Goal: Use online tool/utility: Utilize a website feature to perform a specific function

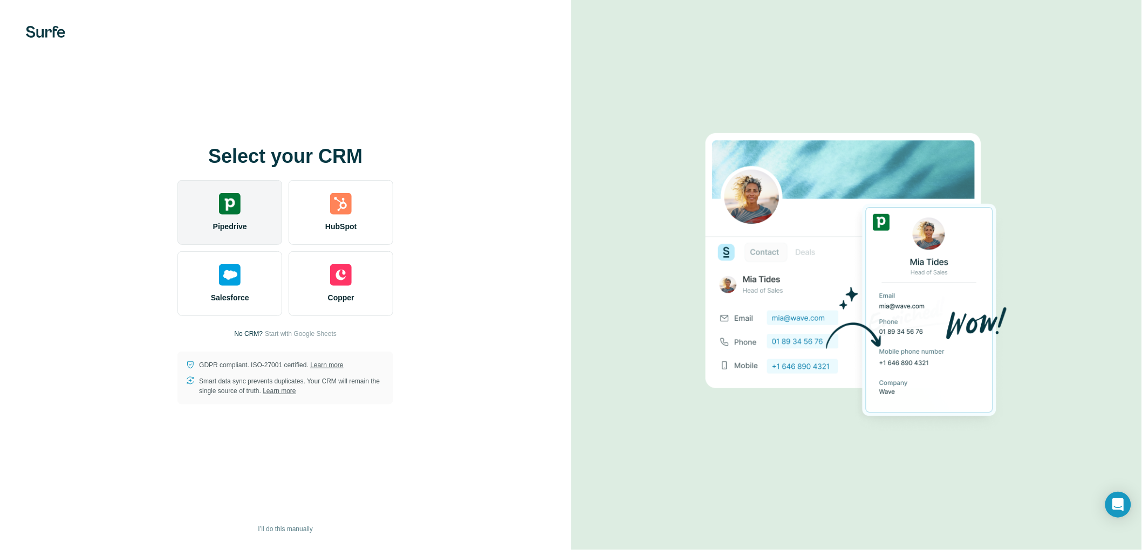
click at [243, 217] on div "Pipedrive" at bounding box center [229, 212] width 105 height 65
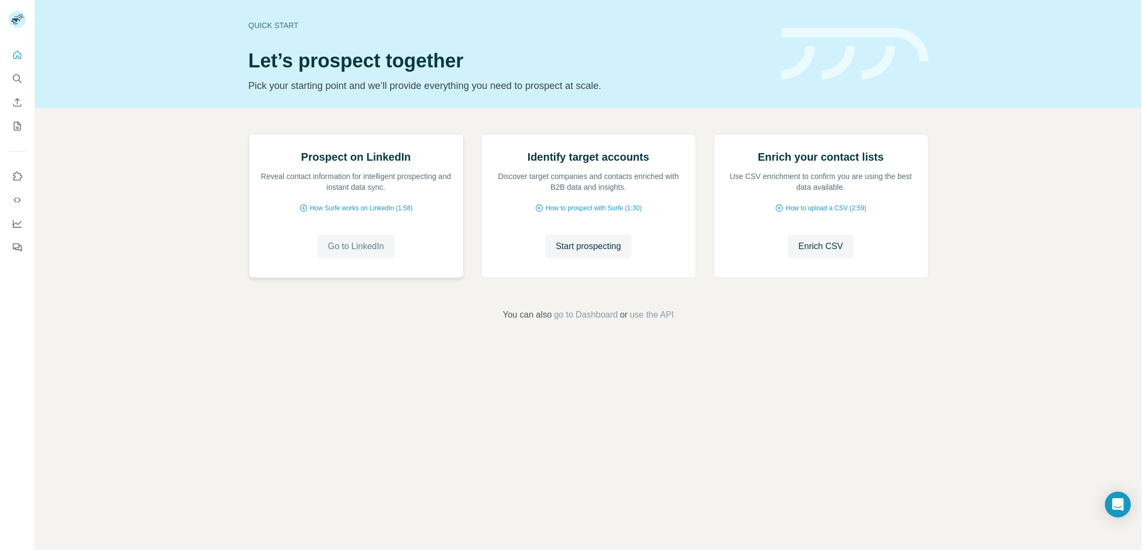
click at [358, 253] on span "Go to LinkedIn" at bounding box center [356, 246] width 56 height 13
click at [567, 253] on span "Start prospecting" at bounding box center [588, 246] width 65 height 13
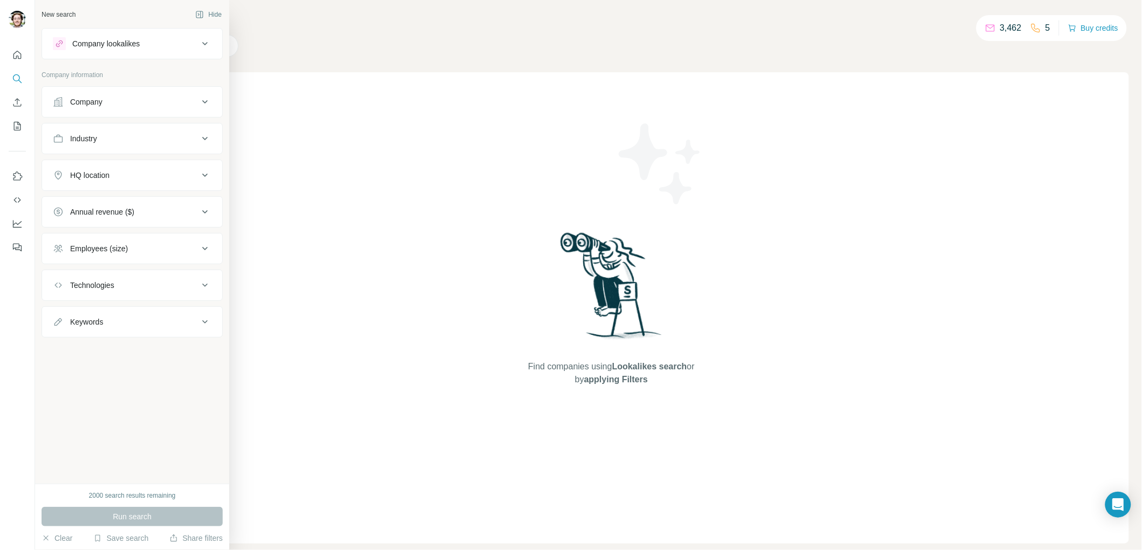
click at [95, 100] on div "Company" at bounding box center [86, 102] width 32 height 11
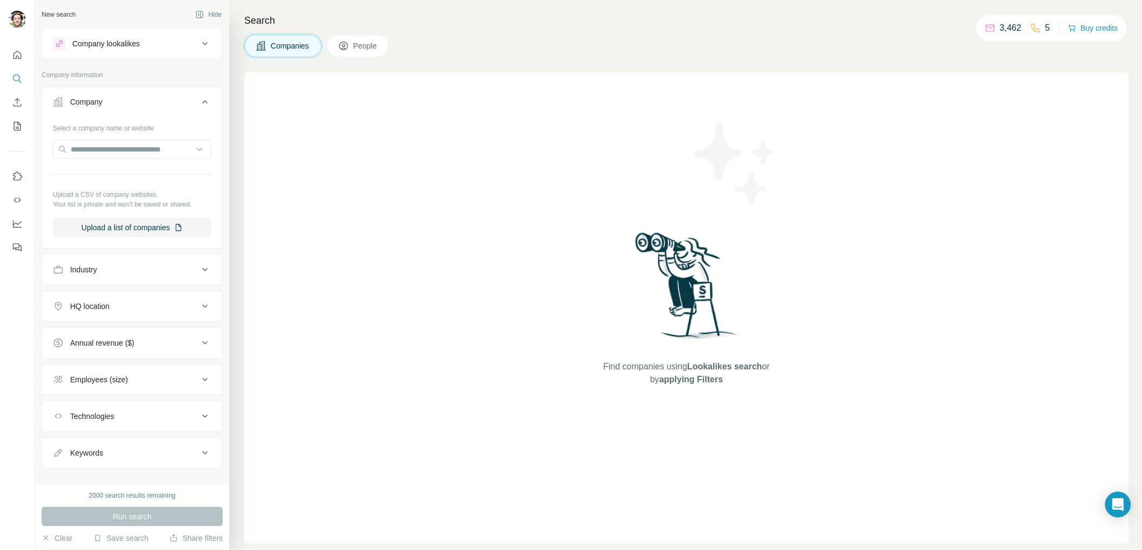
click at [173, 310] on div "HQ location" at bounding box center [126, 306] width 146 height 11
click at [144, 338] on input "text" at bounding box center [132, 333] width 159 height 19
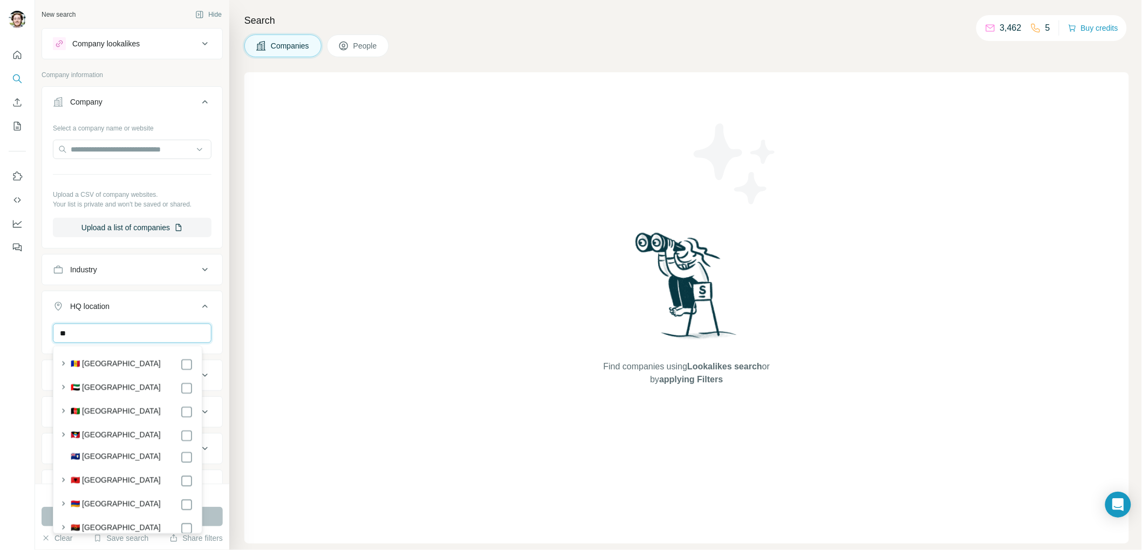
type input "*"
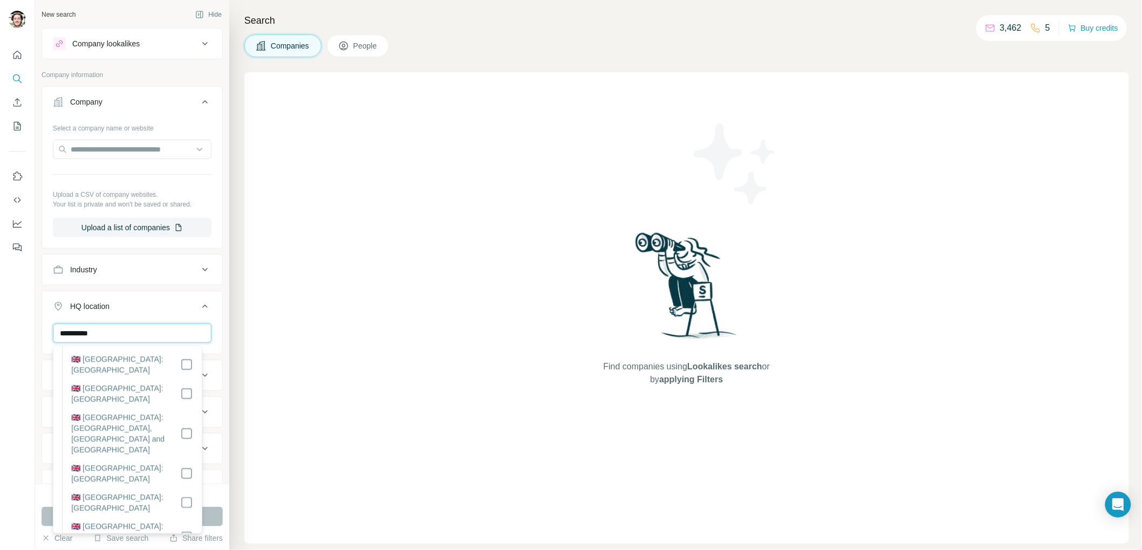
scroll to position [109, 0]
type input "**********"
click at [277, 342] on div "Find companies using Lookalikes search or by applying Filters" at bounding box center [686, 307] width 884 height 471
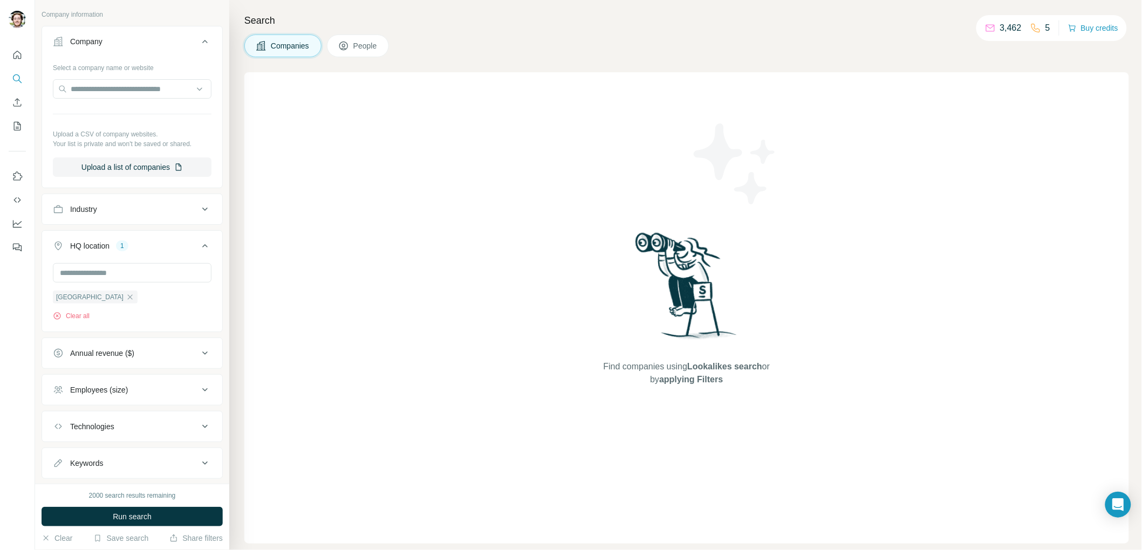
scroll to position [68, 0]
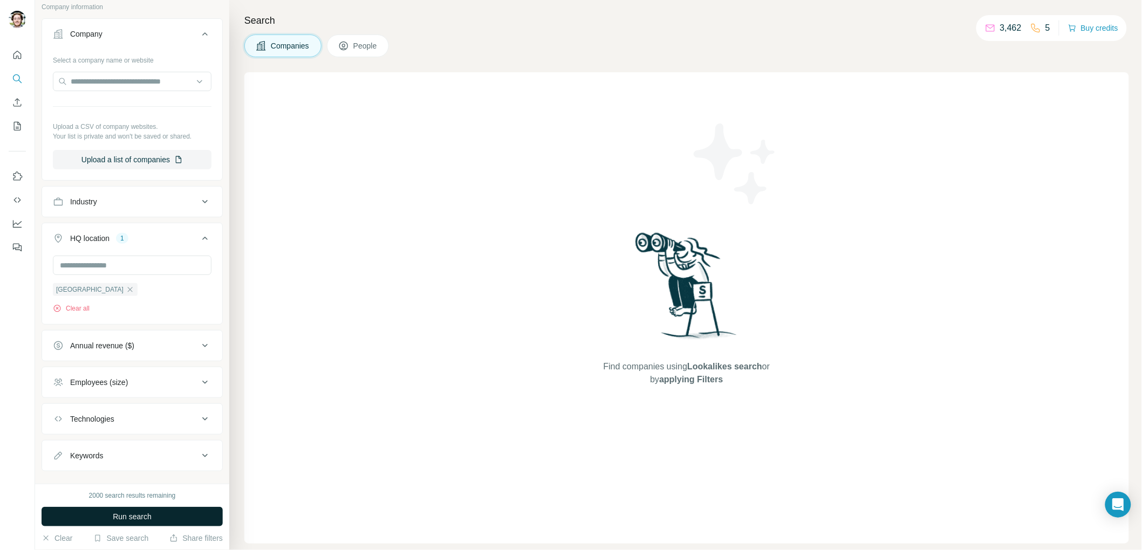
click at [144, 516] on span "Run search" at bounding box center [132, 516] width 39 height 11
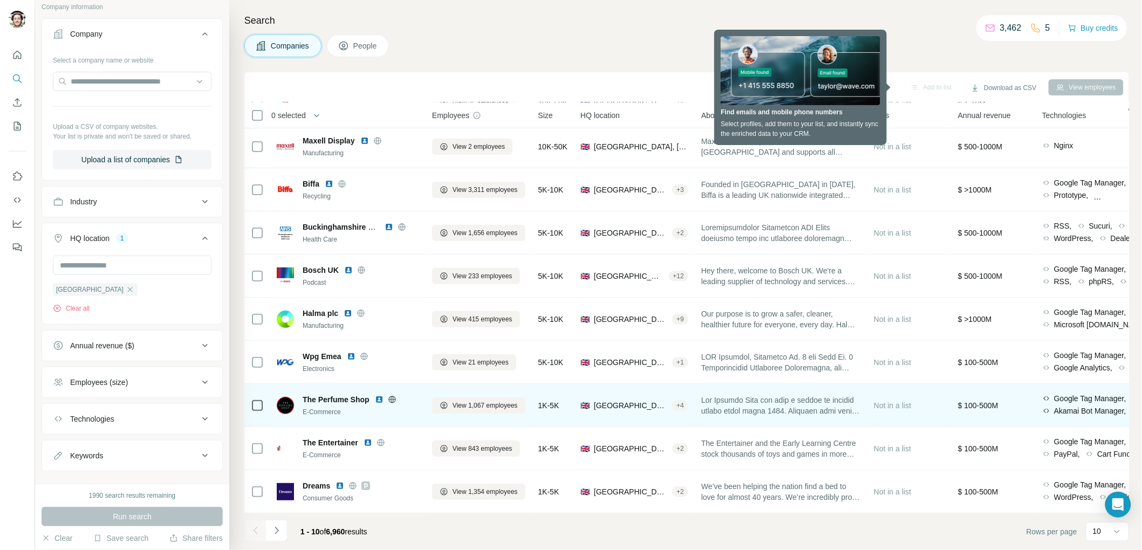
scroll to position [0, 0]
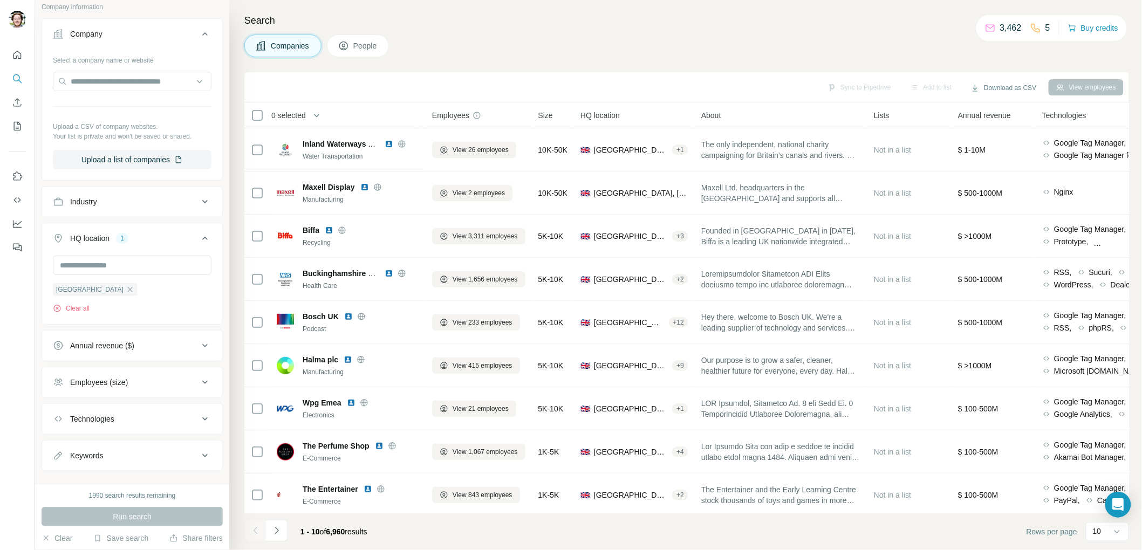
click at [127, 380] on div "Employees (size)" at bounding box center [99, 382] width 58 height 11
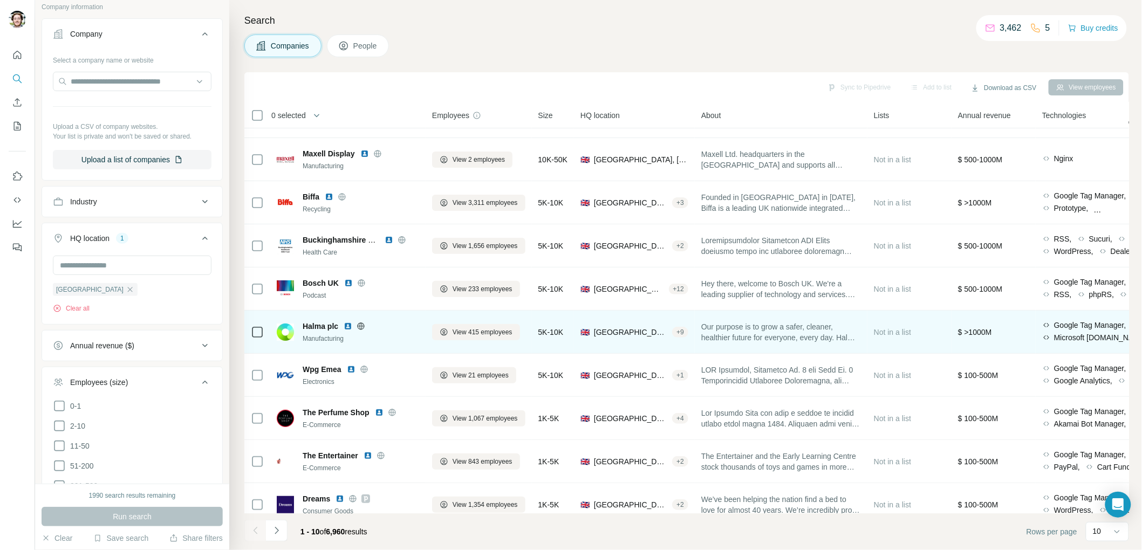
scroll to position [52, 0]
